Goal: Check status: Check status

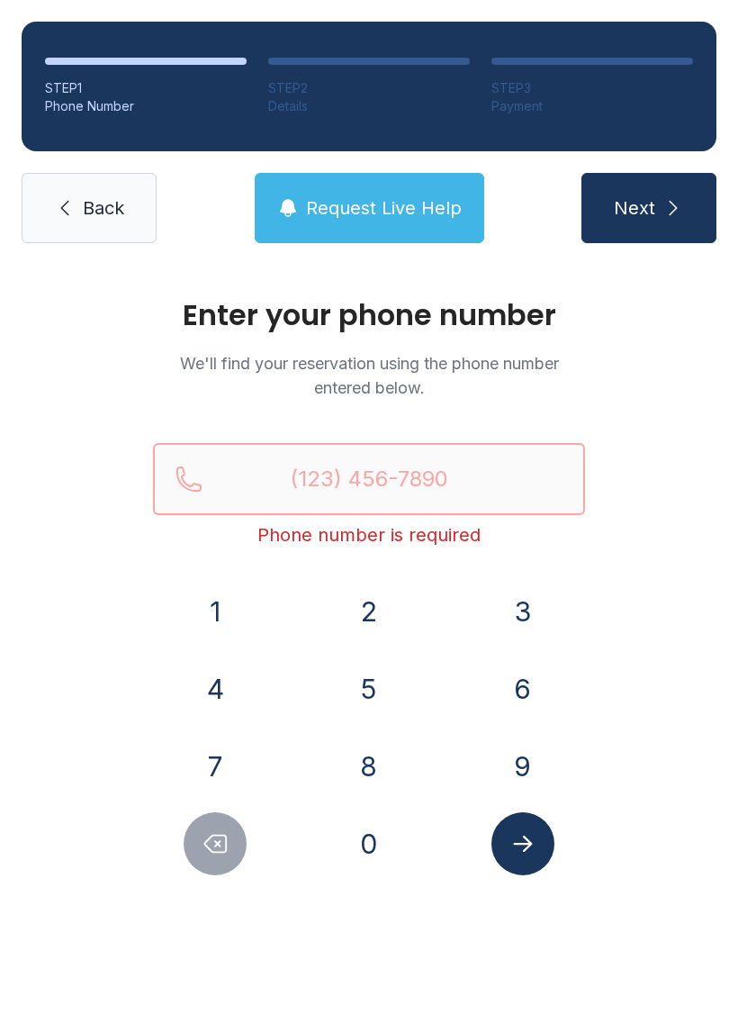
click at [376, 481] on input "Reservation phone number" at bounding box center [369, 479] width 432 height 72
click at [362, 603] on button "2" at bounding box center [369, 611] width 63 height 63
click at [527, 589] on button "3" at bounding box center [523, 611] width 63 height 63
click at [529, 740] on button "9" at bounding box center [523, 766] width 63 height 63
click at [357, 603] on button "2" at bounding box center [369, 611] width 63 height 63
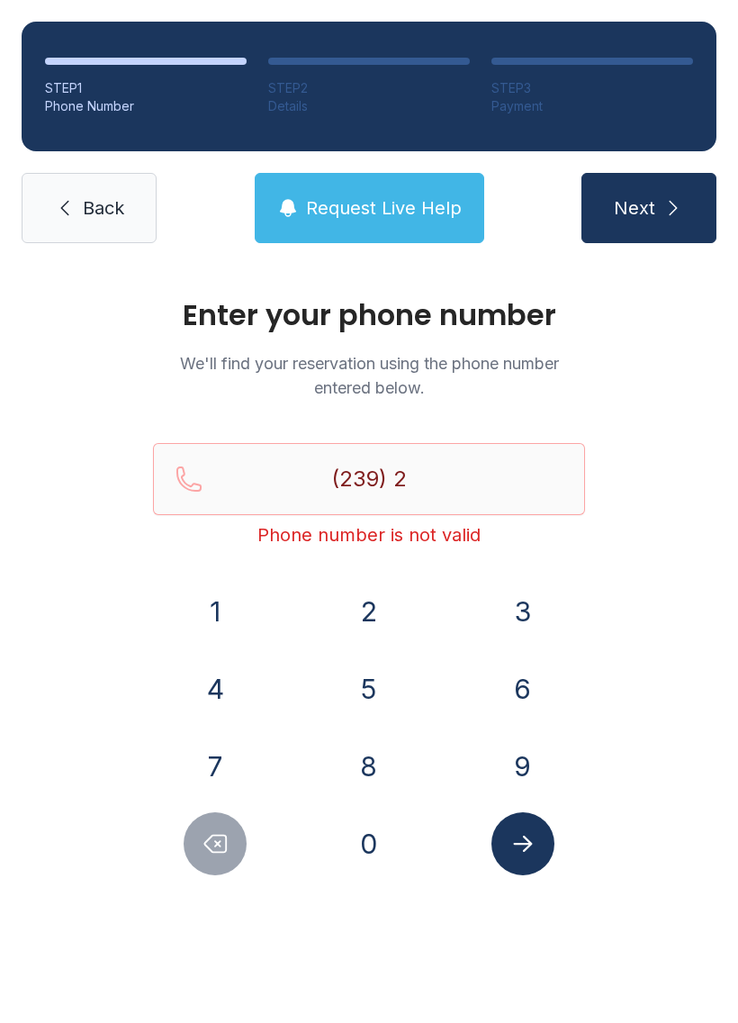
click at [369, 845] on button "0" at bounding box center [369, 843] width 63 height 63
click at [214, 679] on button "4" at bounding box center [215, 688] width 63 height 63
click at [210, 772] on button "7" at bounding box center [215, 766] width 63 height 63
click at [384, 756] on button "8" at bounding box center [369, 766] width 63 height 63
click at [363, 682] on button "5" at bounding box center [369, 688] width 63 height 63
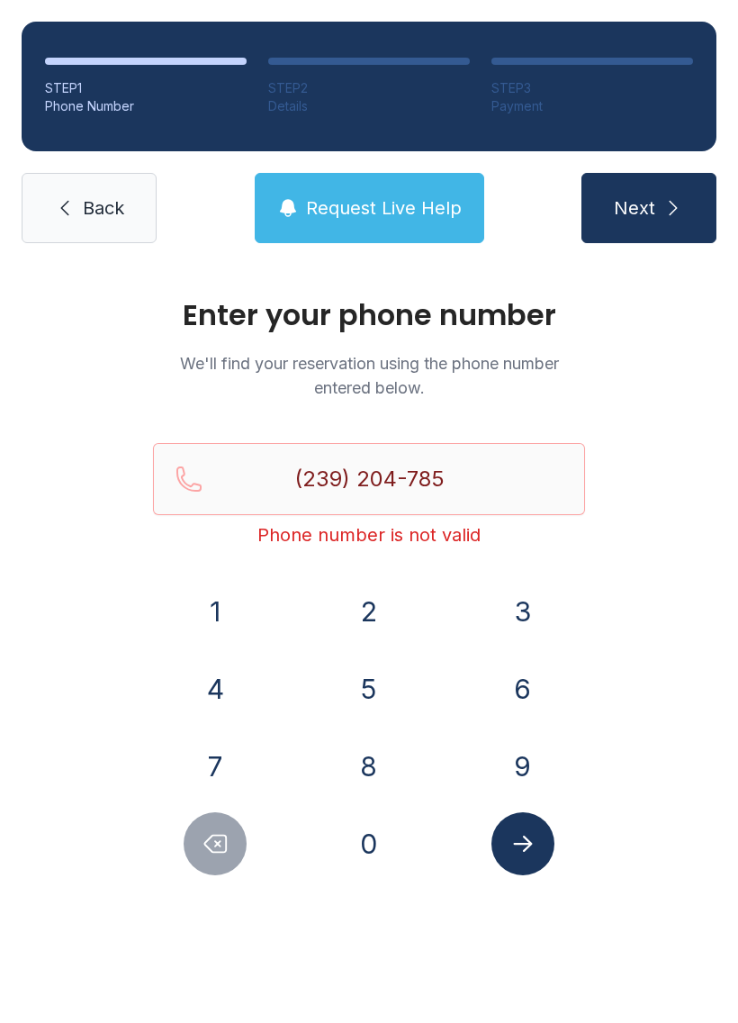
click at [174, 785] on div "7" at bounding box center [215, 766] width 125 height 63
click at [221, 761] on button "7" at bounding box center [215, 766] width 63 height 63
type input "[PHONE_NUMBER]"
click at [534, 825] on button "Submit lookup form" at bounding box center [523, 843] width 63 height 63
